Goal: Task Accomplishment & Management: Use online tool/utility

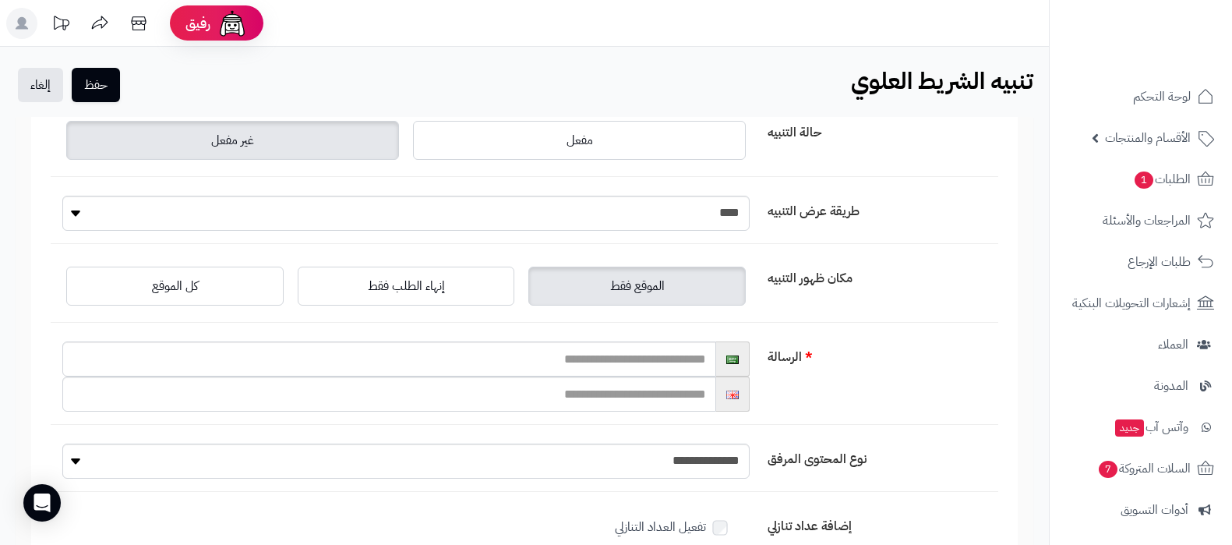
scroll to position [194, 0]
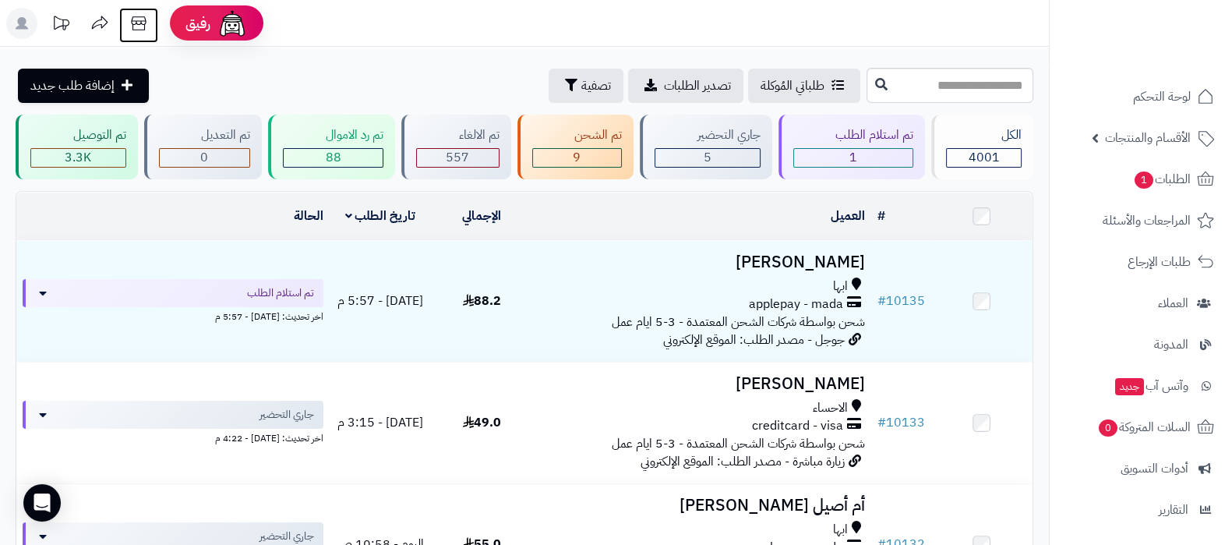
click at [136, 26] on icon at bounding box center [138, 23] width 31 height 31
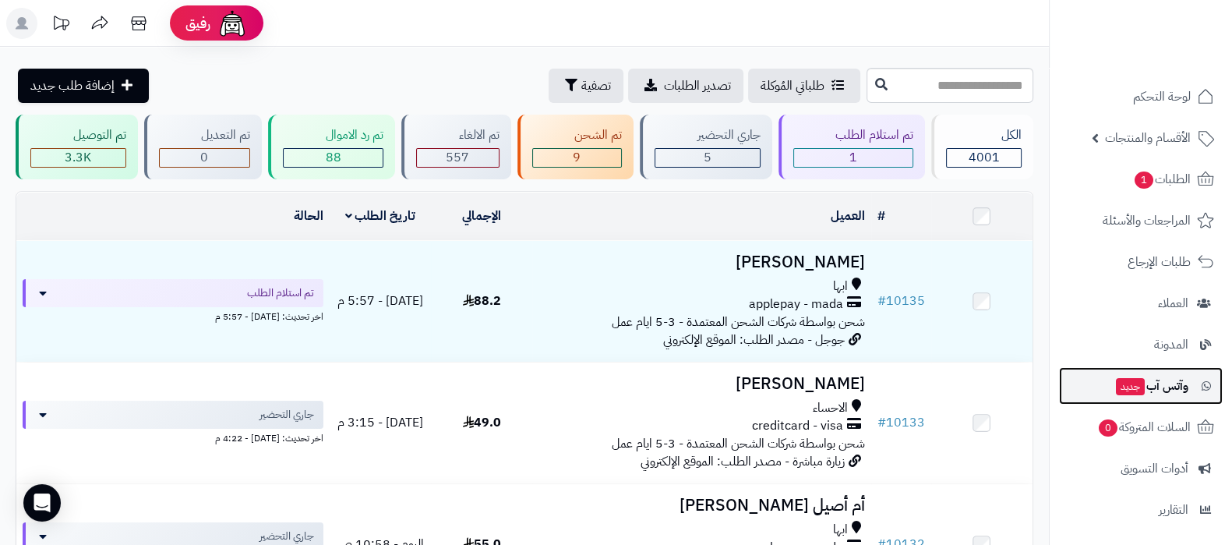
click at [1146, 389] on span "وآتس آب جديد" at bounding box center [1151, 386] width 74 height 22
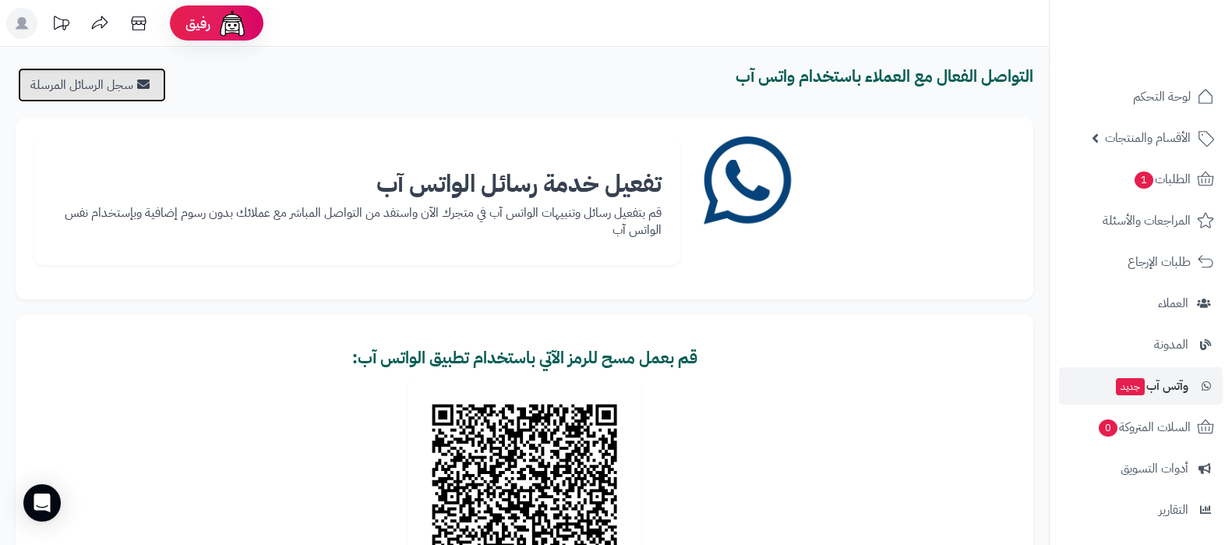
click at [129, 87] on link "سجل الرسائل المرسلة" at bounding box center [92, 85] width 148 height 34
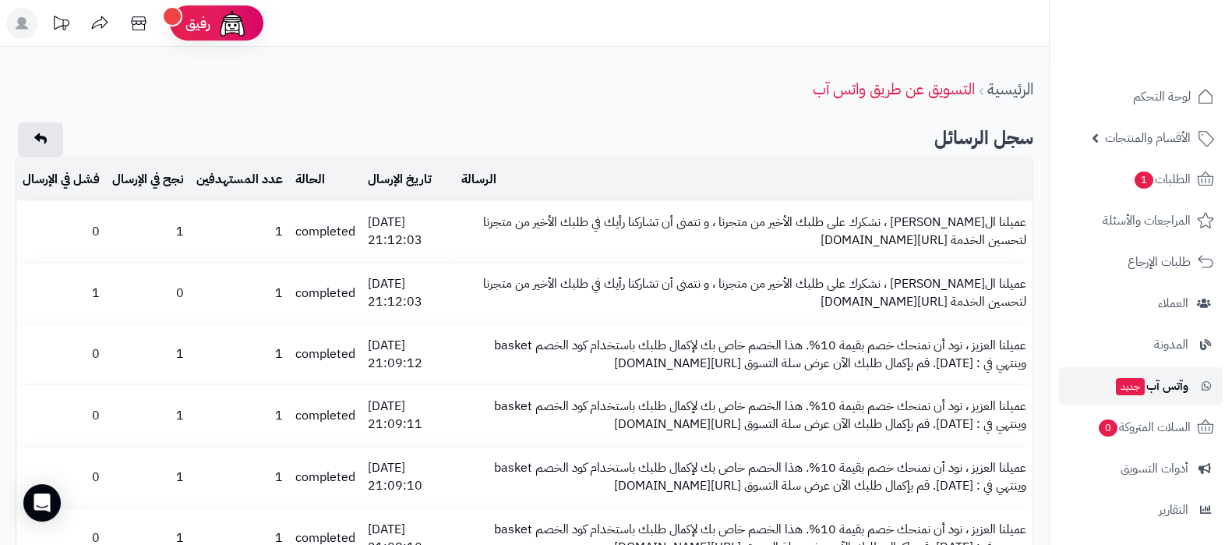
click at [1149, 368] on link "وآتس آب جديد" at bounding box center [1141, 385] width 164 height 37
